Goal: Information Seeking & Learning: Find specific fact

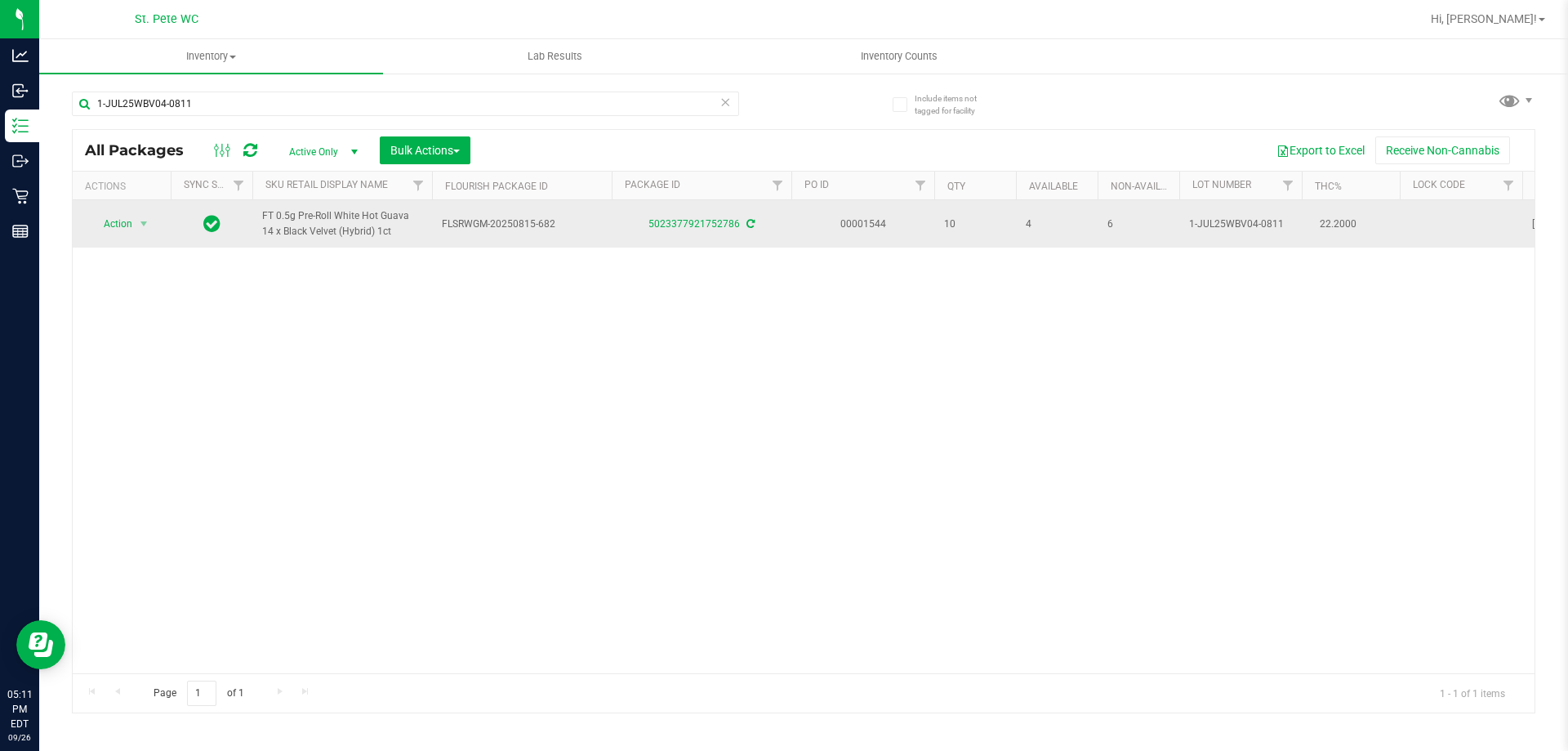
drag, startPoint x: 381, startPoint y: 233, endPoint x: 263, endPoint y: 218, distance: 118.9
click at [263, 218] on span "FT 0.5g Pre-Roll White Hot Guava 14 x Black Velvet (Hybrid) 1ct" at bounding box center [342, 224] width 160 height 31
copy span "FT 0.5g Pre-Roll White Hot Guava 14 x Black Velvet (Hybrid) 1ct"
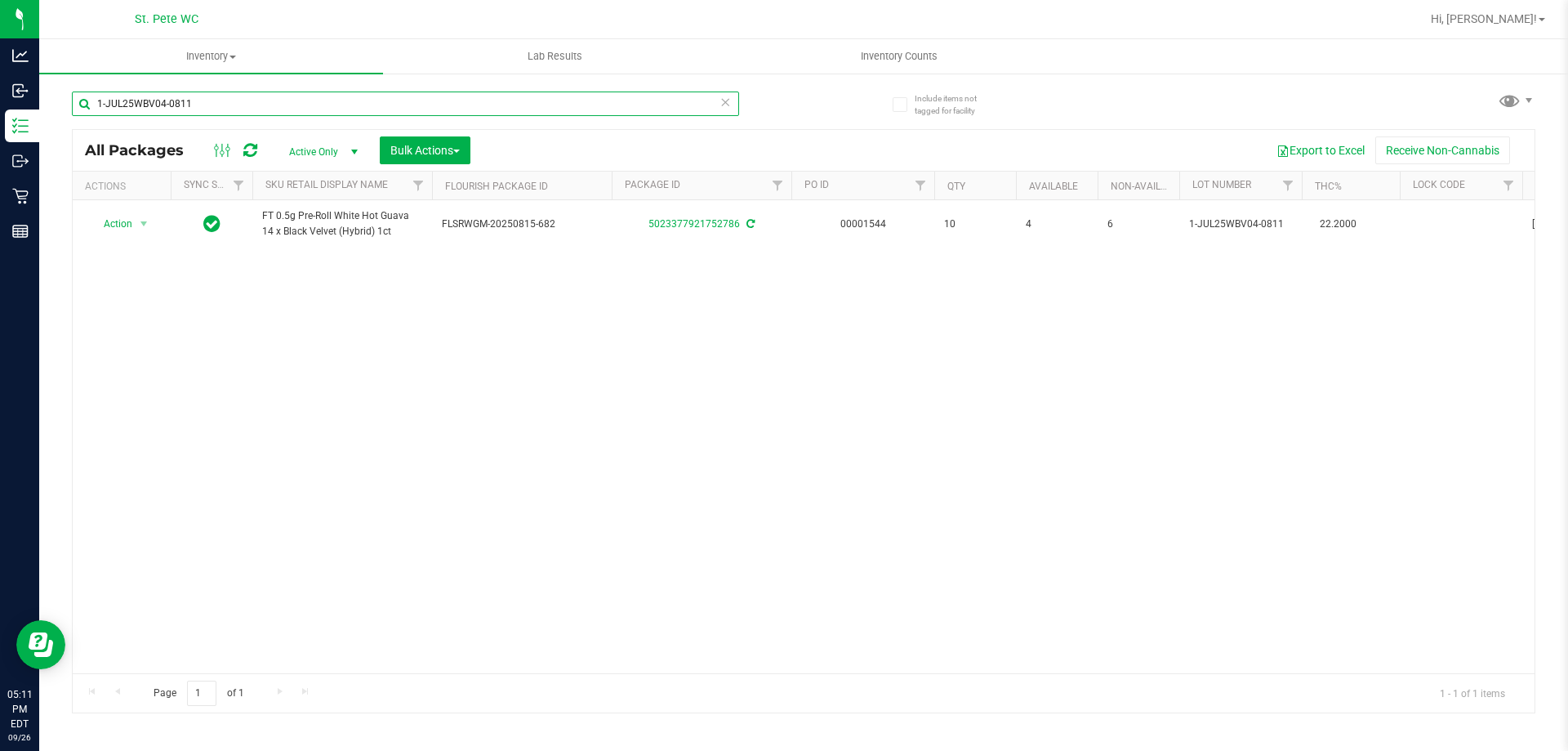
click at [513, 96] on input "1-JUL25WBV04-0811" at bounding box center [405, 104] width 667 height 25
click at [514, 96] on input "1-JUL25WBV04-0811" at bounding box center [405, 104] width 667 height 25
paste input "FT 0.5g Pre-Roll White Hot Guava 14 x Black Velvet (Hybrid) 1ct"
type input "FT 0.5g Pre-Roll White Hot Guava 14 x Black Velvet (Hybrid) 1ct"
